Goal: Find specific page/section: Find specific page/section

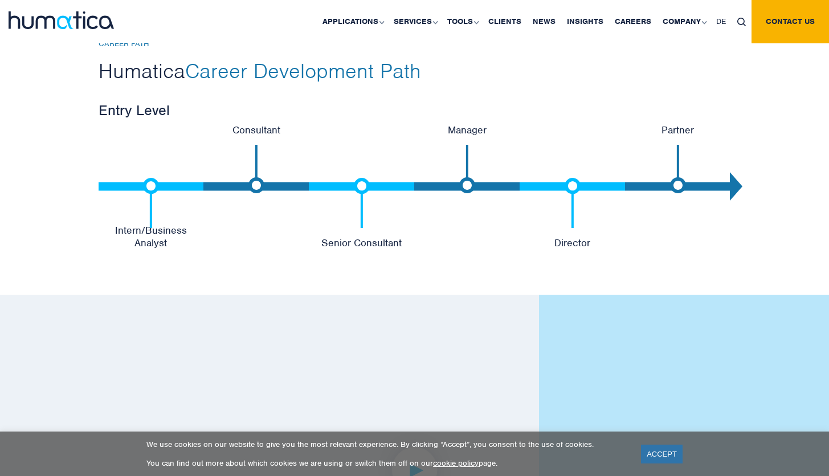
scroll to position [2656, 0]
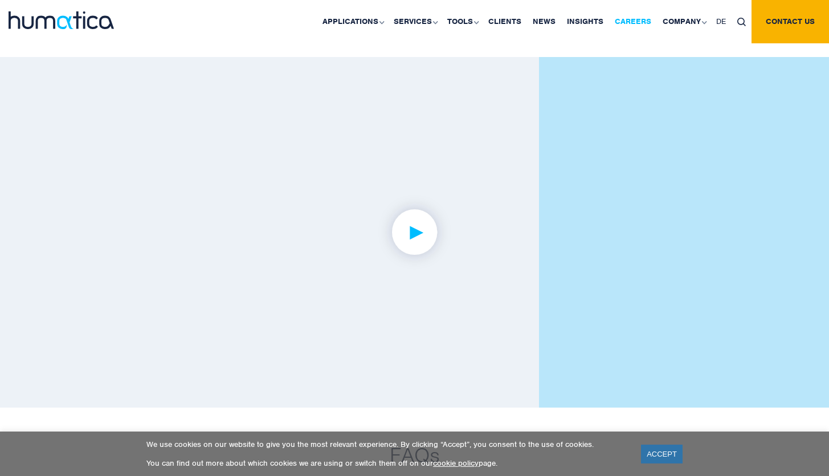
click at [633, 24] on link "Careers" at bounding box center [633, 21] width 48 height 43
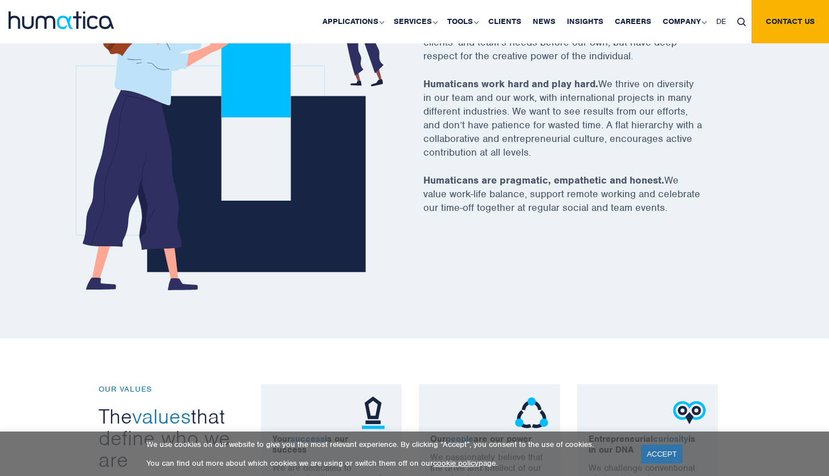
scroll to position [763, 0]
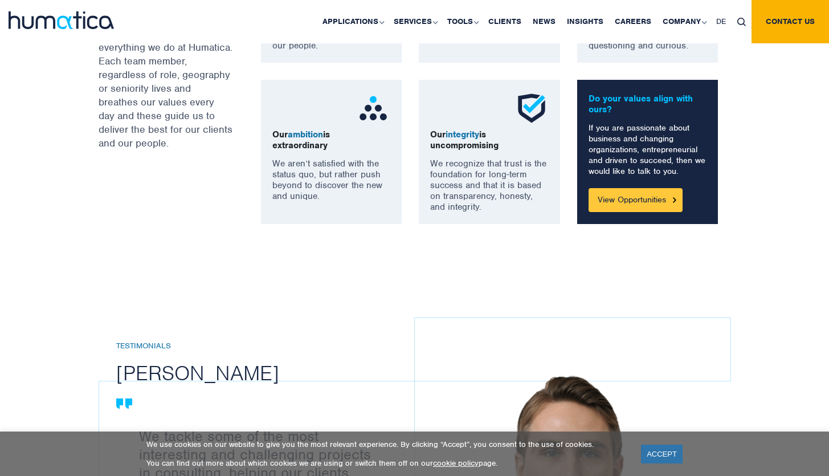
click at [609, 199] on link "View Opportunities" at bounding box center [635, 200] width 94 height 24
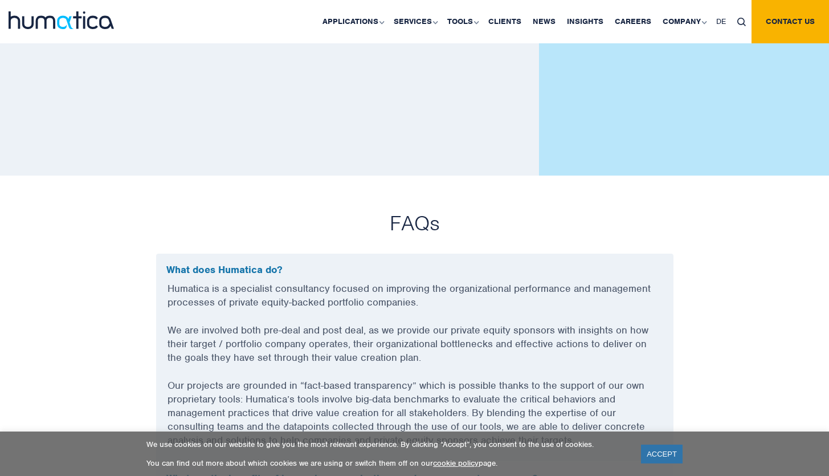
scroll to position [2587, 0]
